Goal: Information Seeking & Learning: Learn about a topic

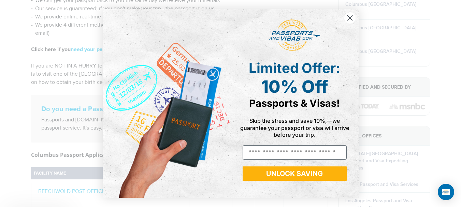
scroll to position [284, 0]
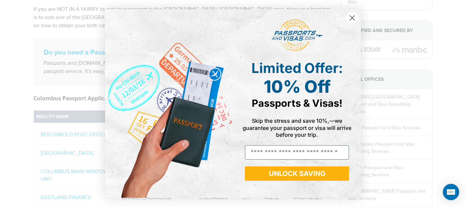
click at [352, 20] on circle "Close dialog" at bounding box center [351, 17] width 11 height 11
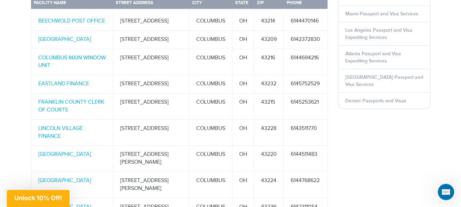
scroll to position [341, 0]
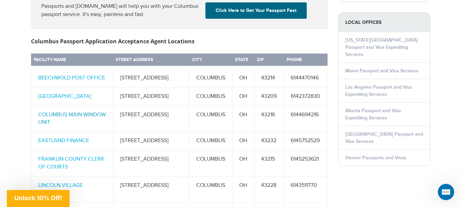
click at [80, 112] on link "COLUMBUS MAIN WINDOW UNIT" at bounding box center [72, 119] width 68 height 14
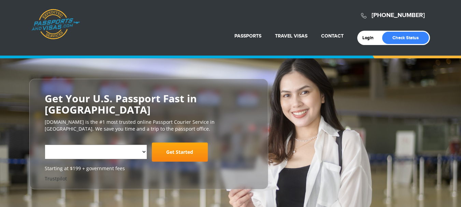
select select "**********"
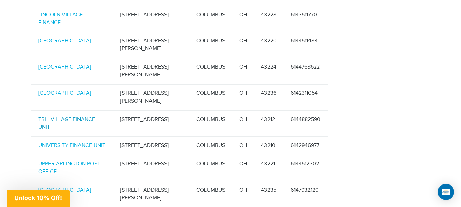
scroll to position [455, 0]
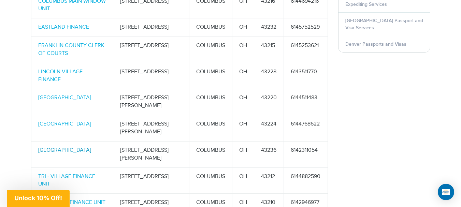
click at [91, 147] on link "PORT COLUMBUS STATION" at bounding box center [64, 150] width 53 height 6
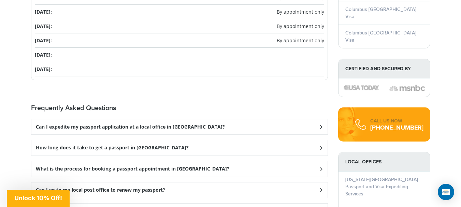
scroll to position [853, 0]
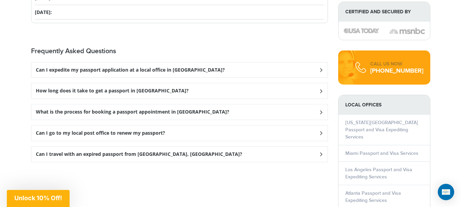
click at [152, 130] on h3 "Can I go to my local post office to renew my passport?" at bounding box center [100, 133] width 129 height 6
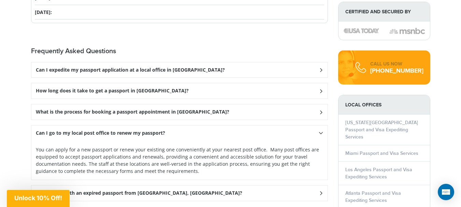
scroll to position [910, 0]
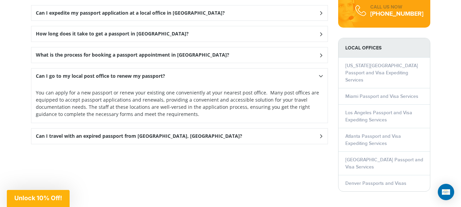
click at [158, 133] on h3 "Can I travel with an expired passport from Columbus, OH?" at bounding box center [139, 136] width 206 height 6
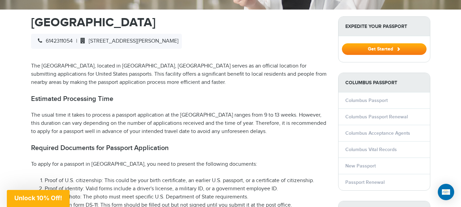
scroll to position [0, 0]
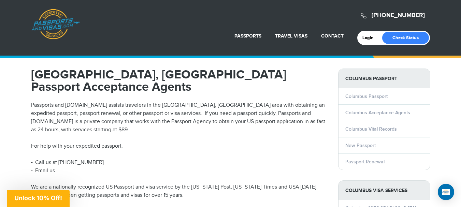
scroll to position [57, 0]
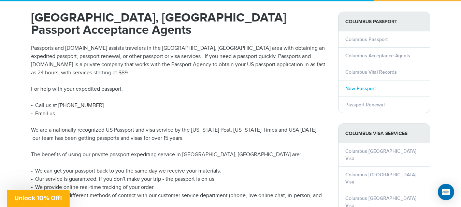
click at [359, 90] on link "New Passport" at bounding box center [360, 89] width 30 height 6
